Goal: Transaction & Acquisition: Obtain resource

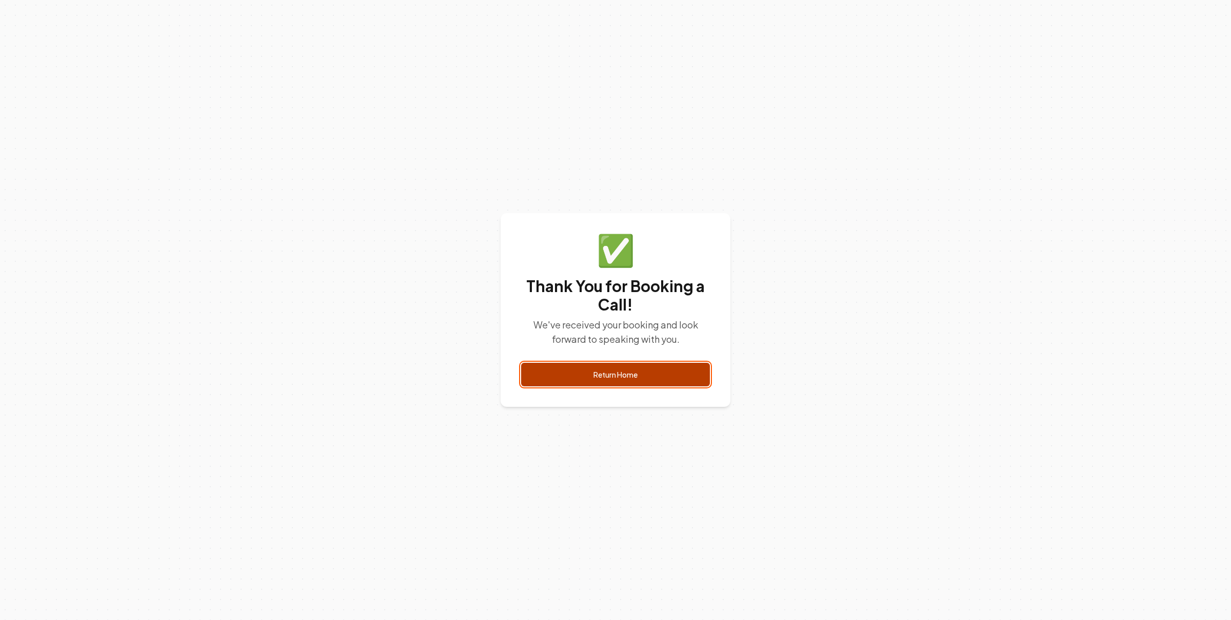
click at [671, 368] on link "Return Home" at bounding box center [615, 375] width 189 height 24
click at [678, 378] on link "Return Home" at bounding box center [615, 375] width 189 height 24
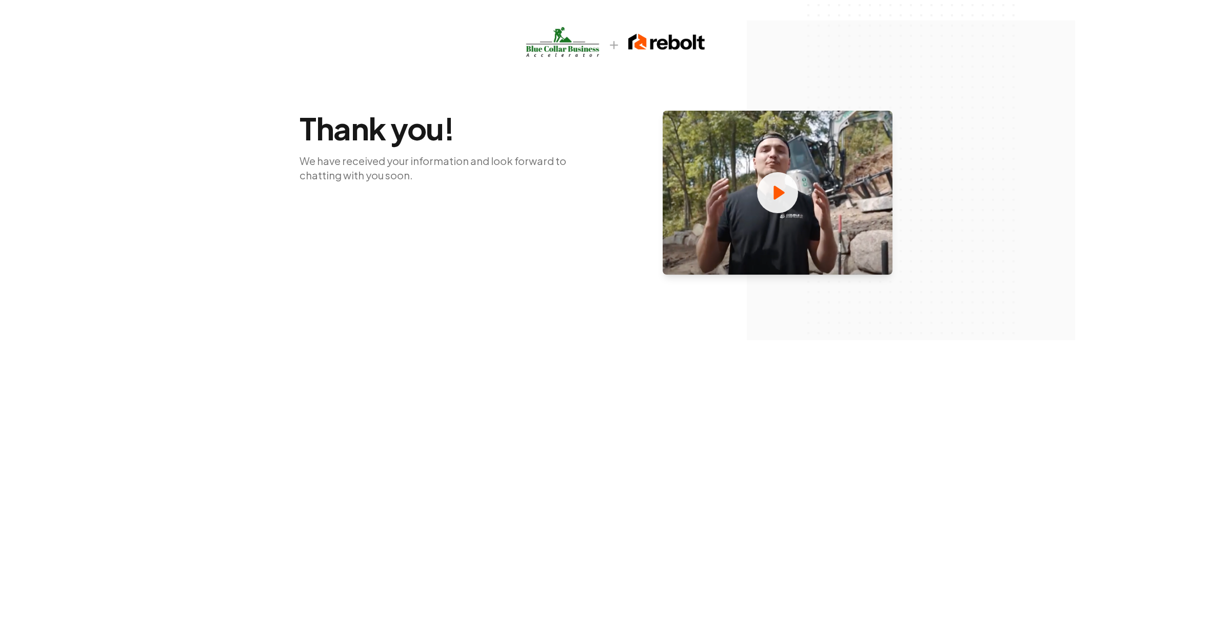
click at [921, 92] on div "Thank you! We have received your information and look forward to chatting with …" at bounding box center [615, 170] width 1231 height 341
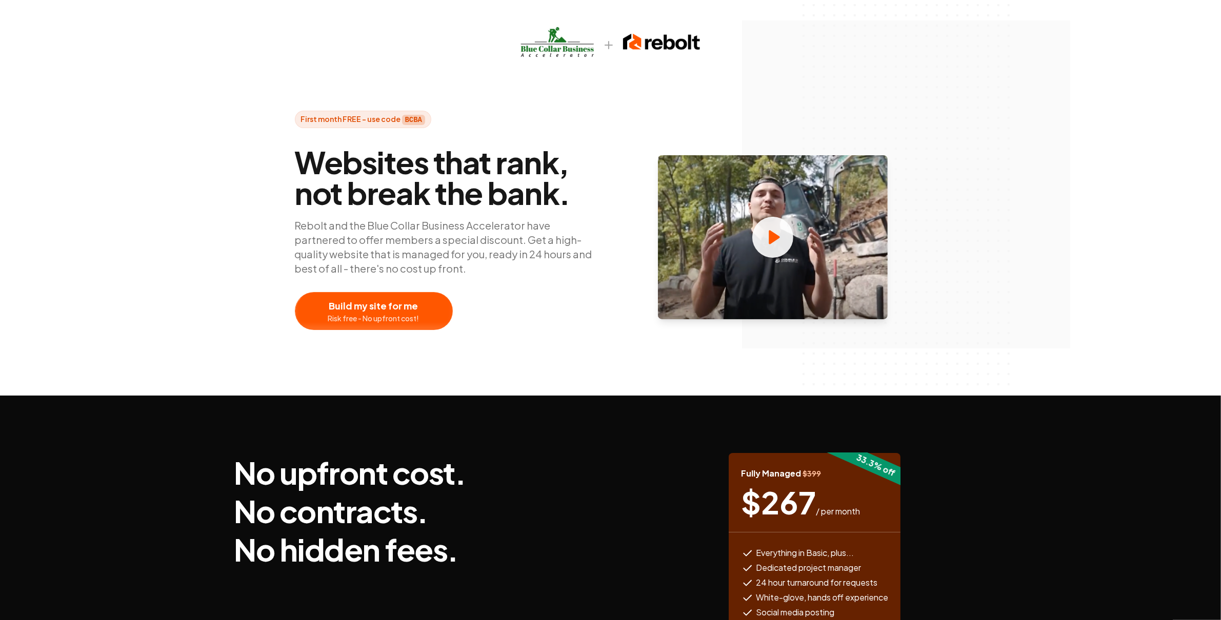
click at [1062, 175] on div "First month FREE - use code BCBA Websites that rank, not break the bank. Rebolt…" at bounding box center [610, 198] width 1221 height 396
